Goal: Information Seeking & Learning: Check status

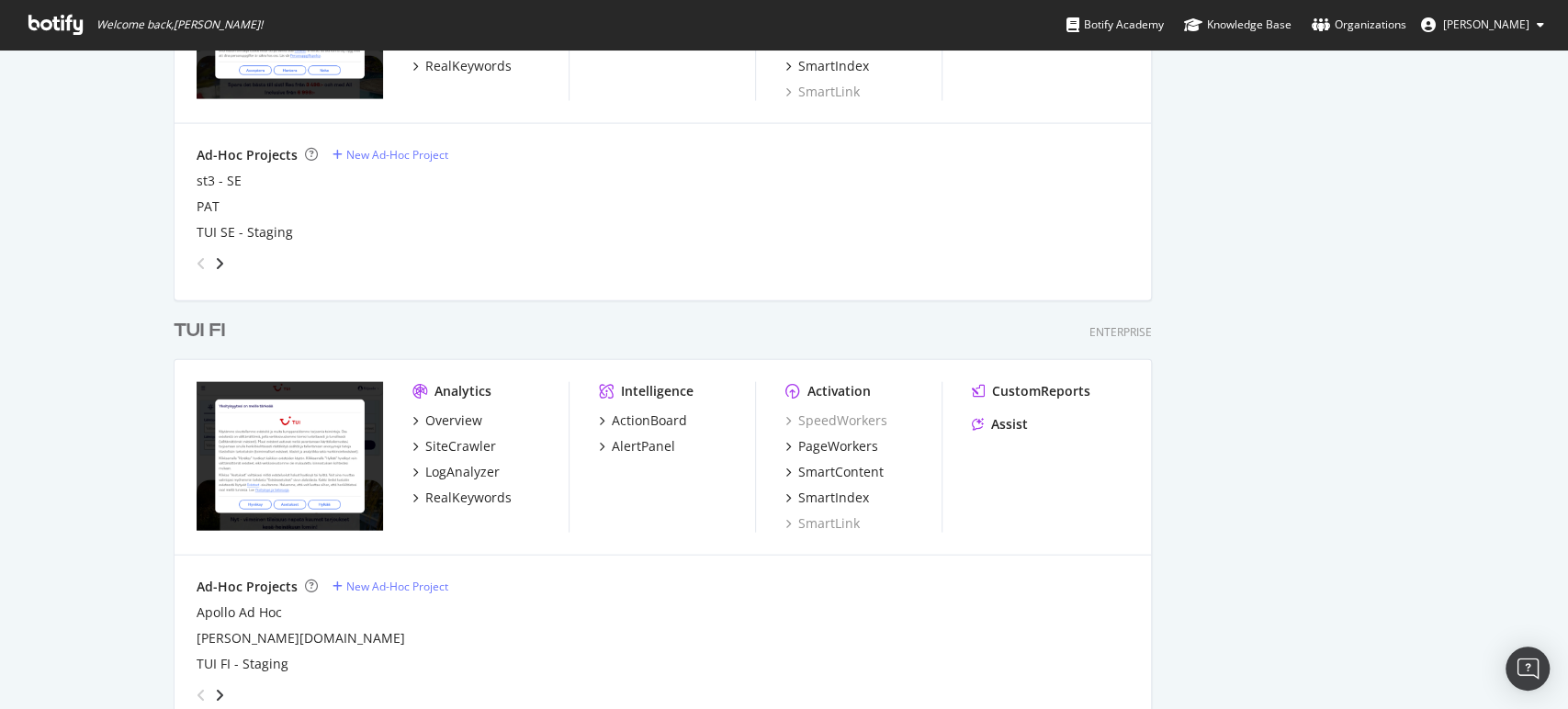
scroll to position [2706, 0]
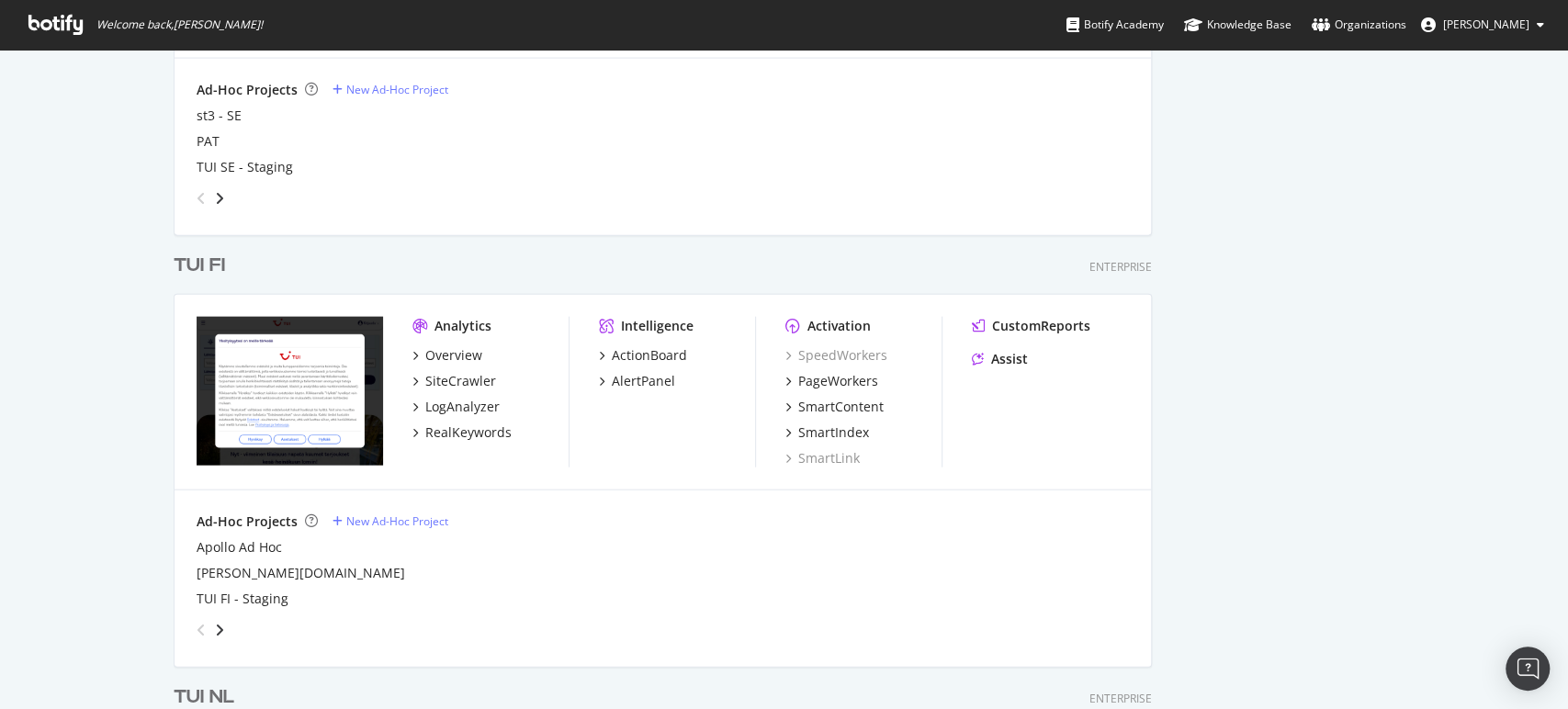
click at [173, 259] on div "TUI FI" at bounding box center [198, 266] width 51 height 27
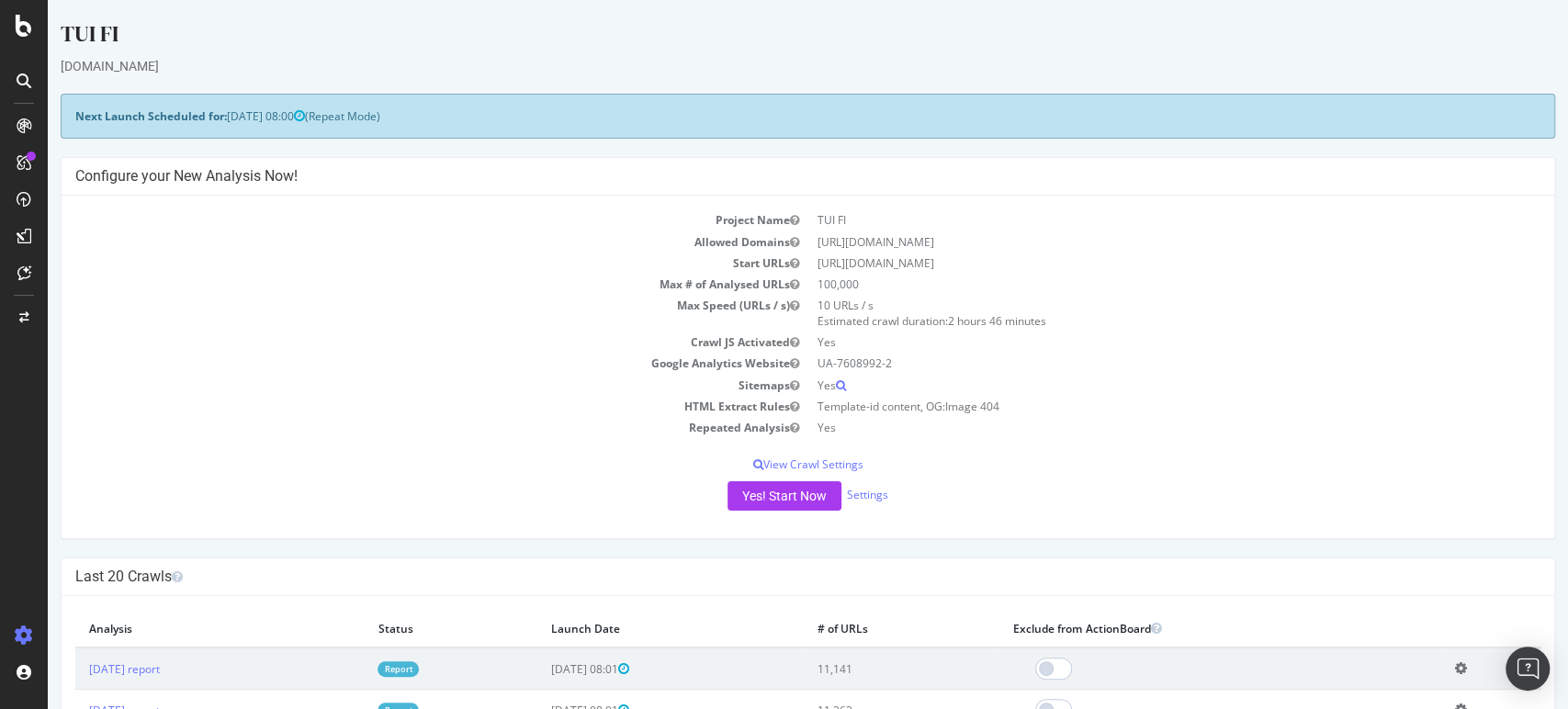
click at [418, 667] on link "Report" at bounding box center [398, 670] width 41 height 15
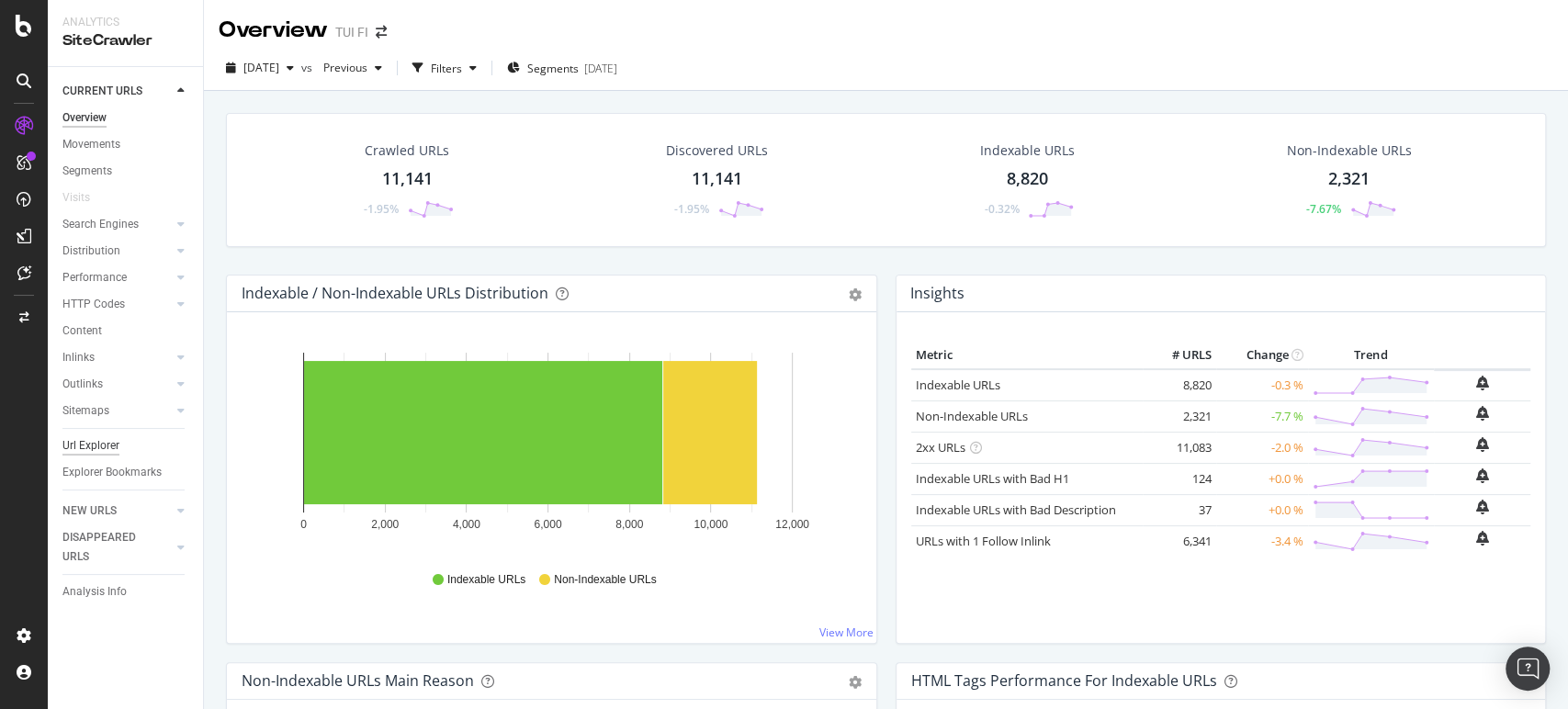
click at [89, 442] on div "Url Explorer" at bounding box center [90, 446] width 57 height 19
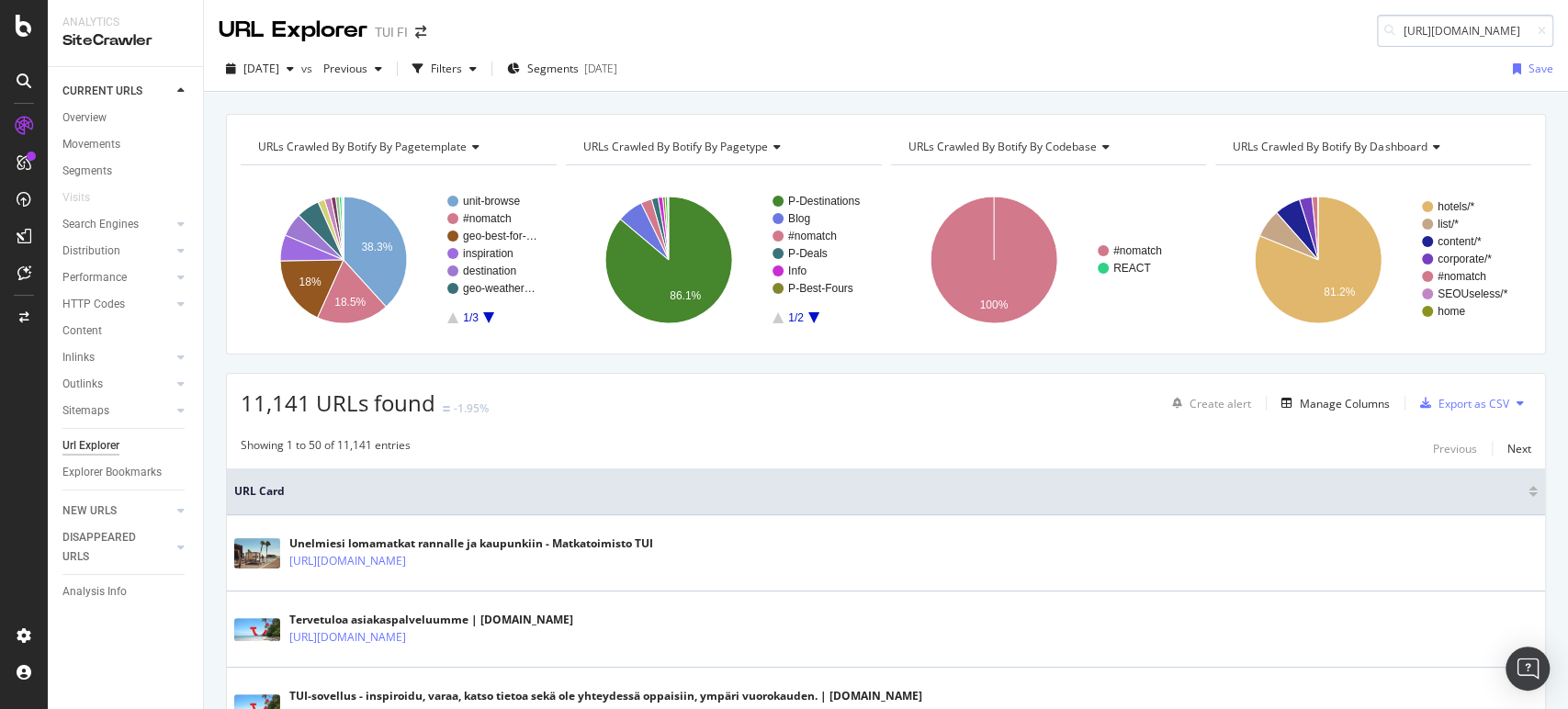
scroll to position [0, 71]
type input "[URL][DOMAIN_NAME]"
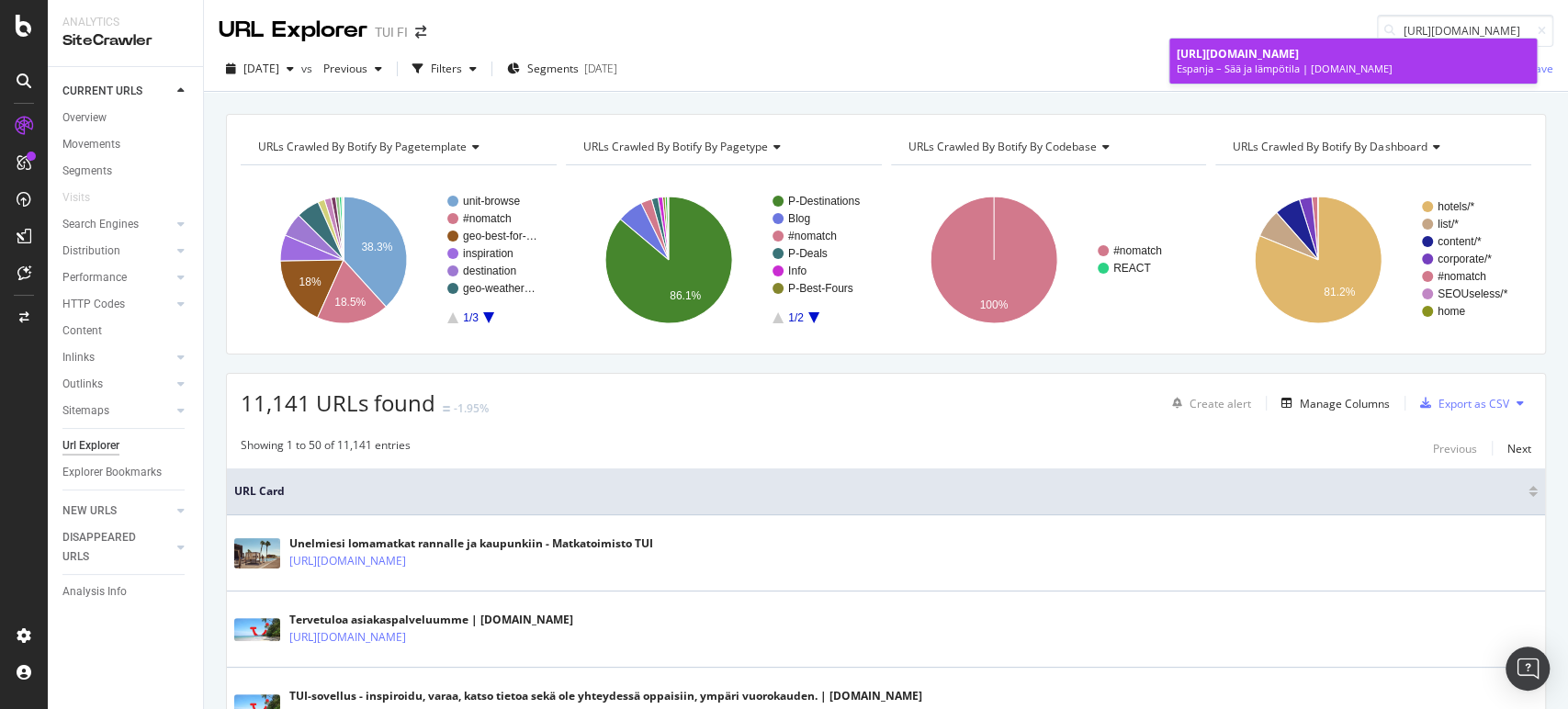
scroll to position [0, 0]
click at [1331, 43] on link "[URL][DOMAIN_NAME] Espanja – Sää ja lämpötila | [DOMAIN_NAME]" at bounding box center [1353, 61] width 367 height 45
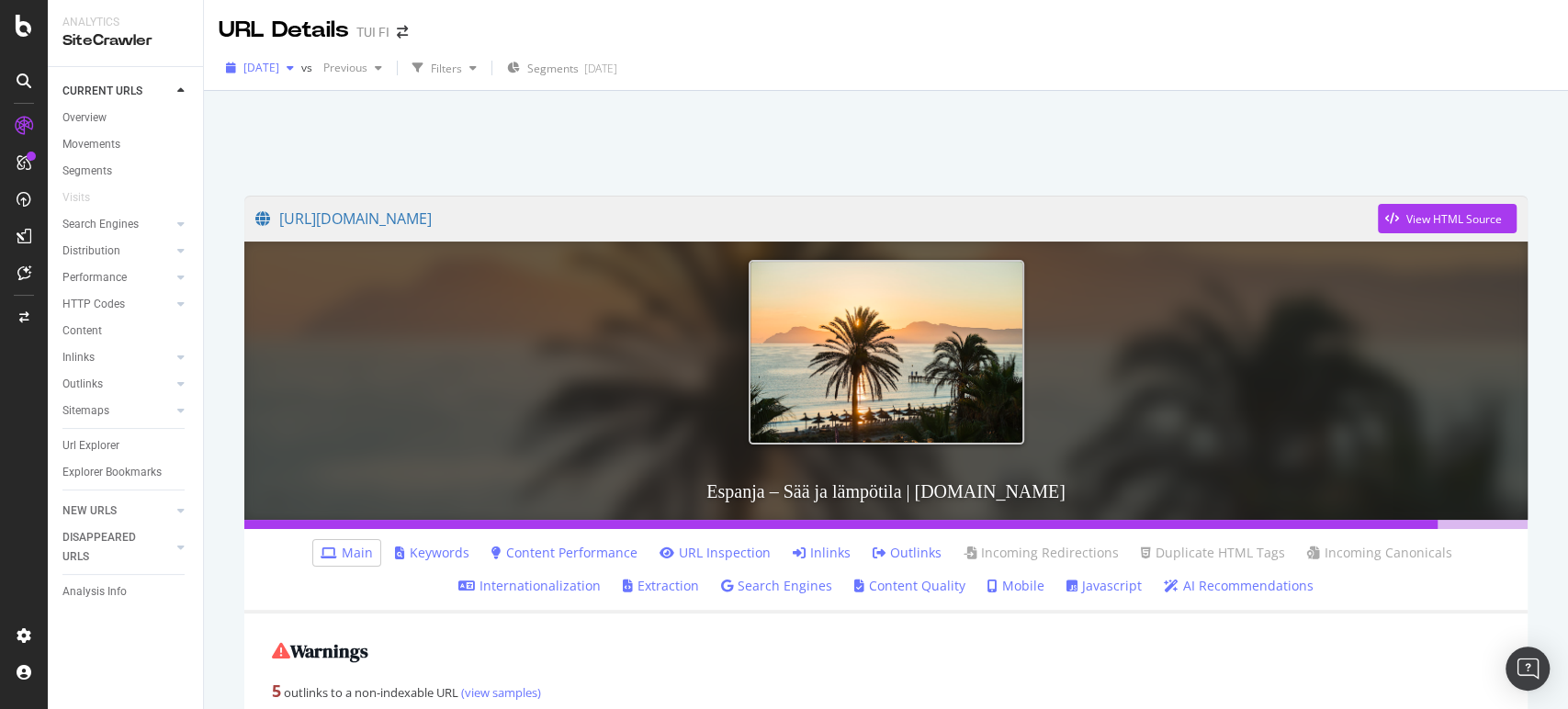
click at [294, 68] on icon "button" at bounding box center [291, 67] width 8 height 11
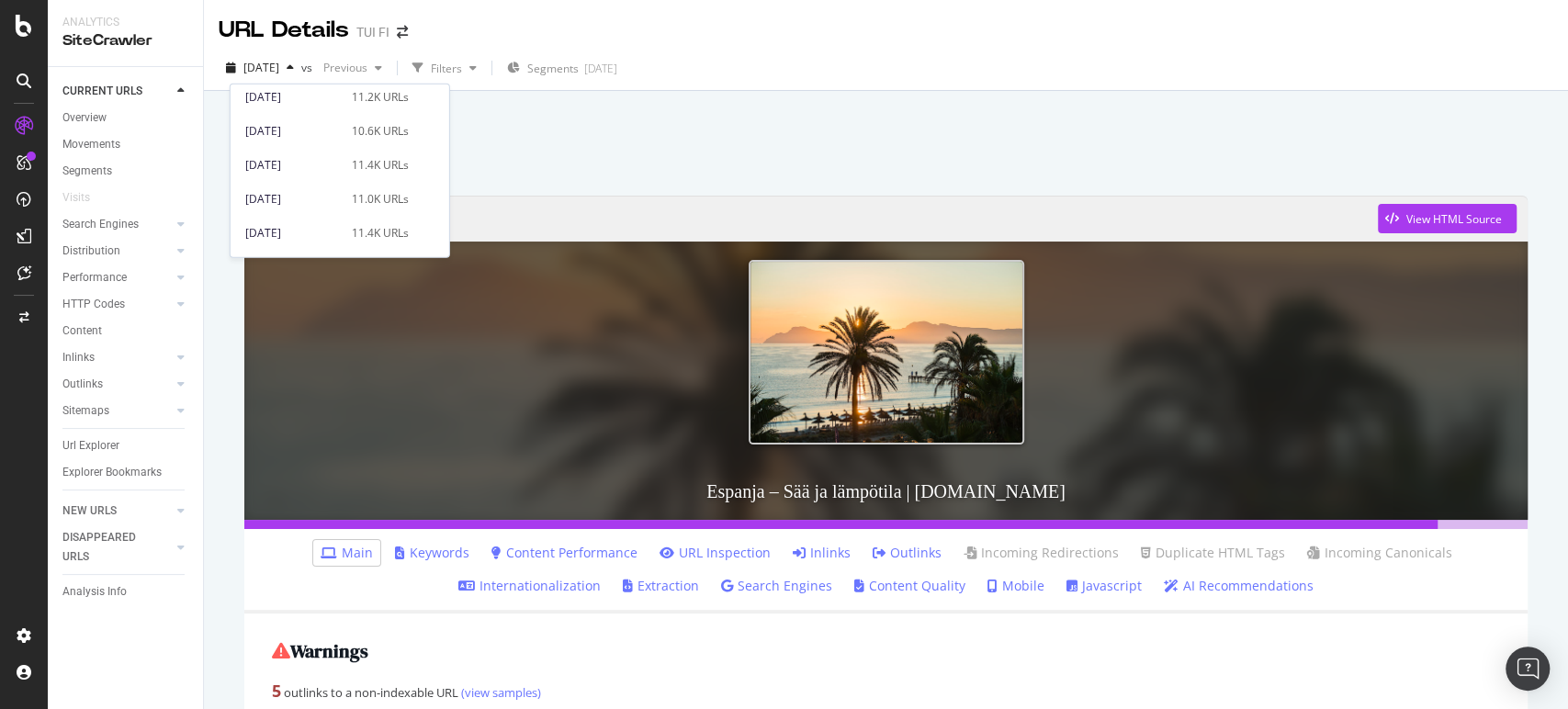
scroll to position [266, 0]
click at [290, 109] on div "[DATE]" at bounding box center [292, 106] width 95 height 16
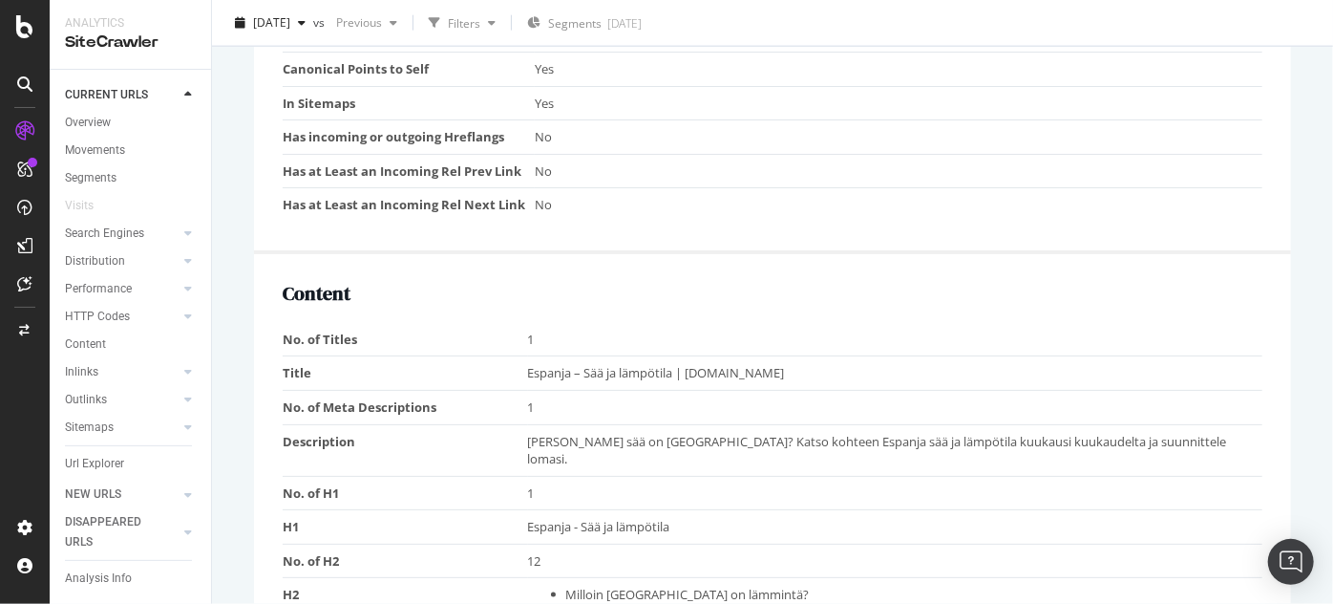
scroll to position [1238, 0]
